Goal: Check status: Check status

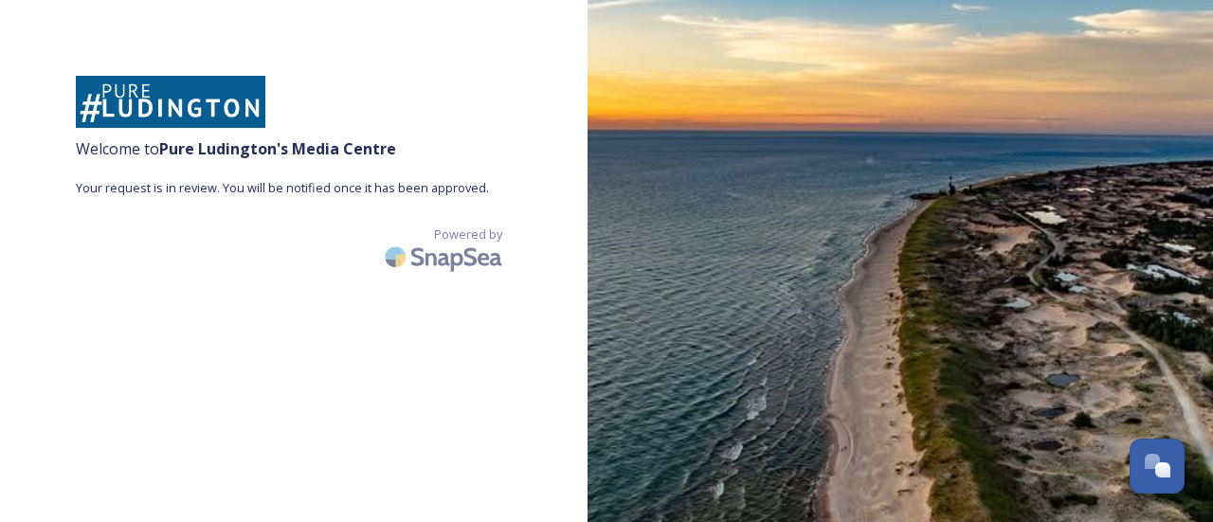
click at [180, 109] on img at bounding box center [171, 102] width 190 height 52
click at [373, 358] on div "Welcome to Pure Ludington 's Media Centre Your request is in review. You will b…" at bounding box center [294, 261] width 588 height 371
click at [1163, 461] on div "Open Chat" at bounding box center [1158, 464] width 56 height 32
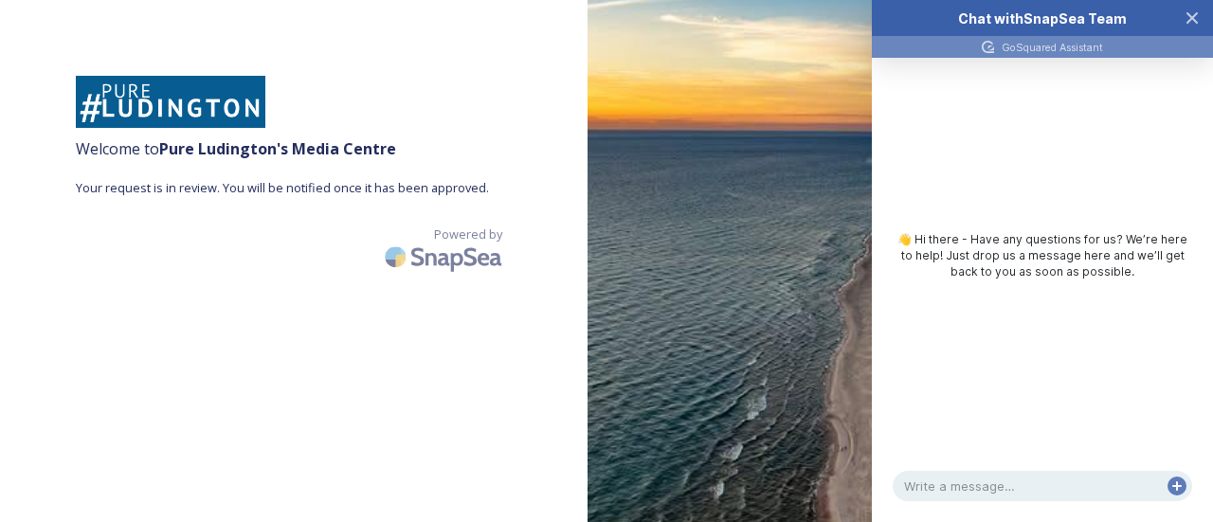
click at [1192, 16] on icon "Close Chat" at bounding box center [1192, 17] width 15 height 15
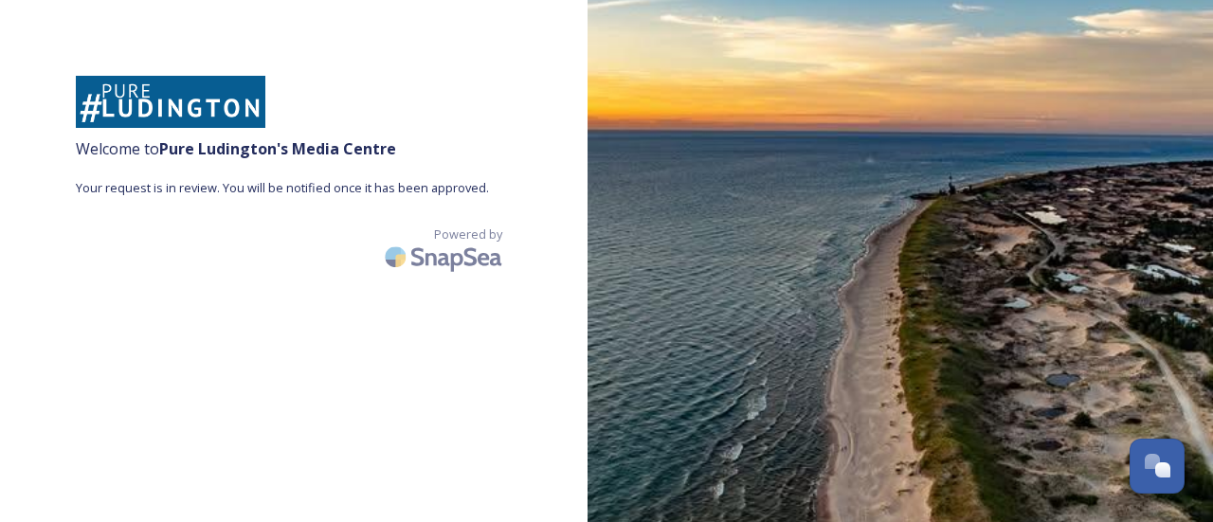
click at [248, 185] on span "Your request is in review. You will be notified once it has been approved." at bounding box center [294, 188] width 436 height 18
click at [366, 187] on span "Your request is in review. You will be notified once it has been approved." at bounding box center [294, 188] width 436 height 18
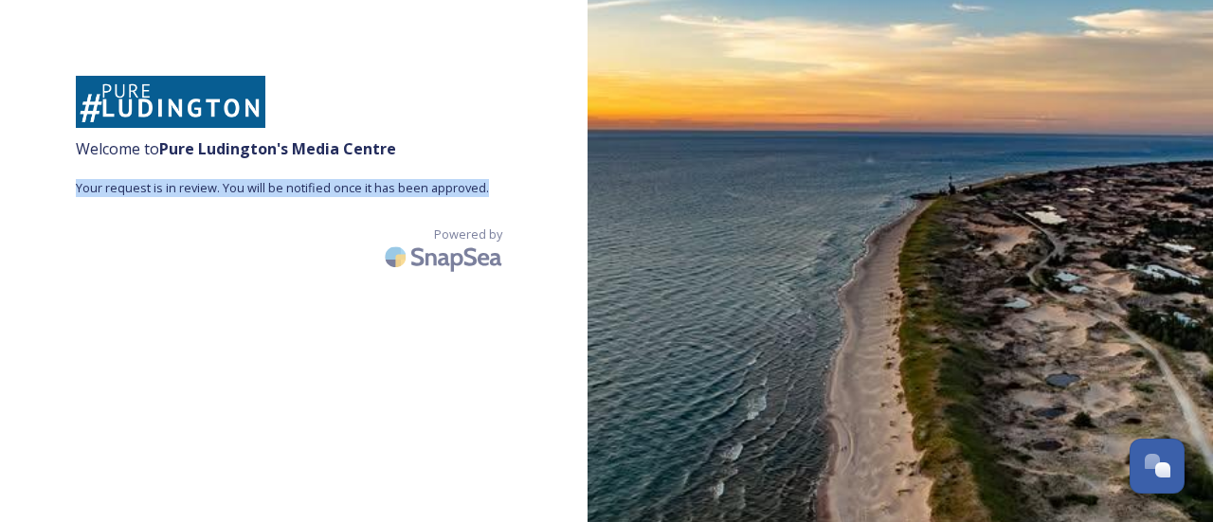
click at [366, 187] on span "Your request is in review. You will be notified once it has been approved." at bounding box center [294, 188] width 436 height 18
